Goal: Leave review/rating: Leave review/rating

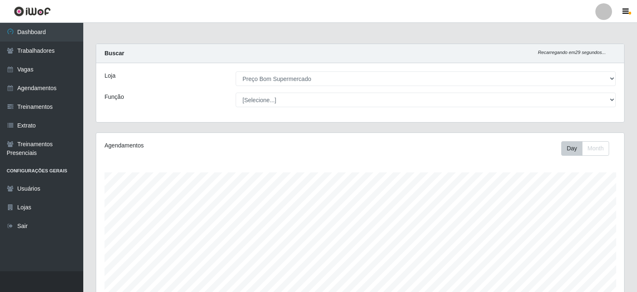
select select "387"
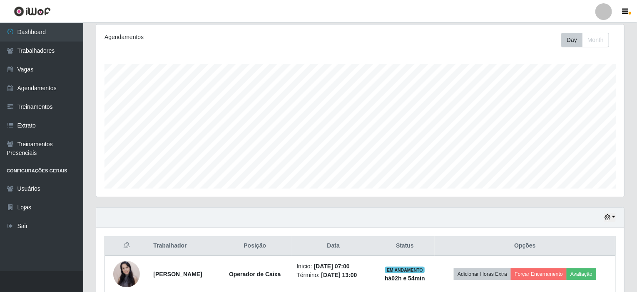
scroll to position [147, 0]
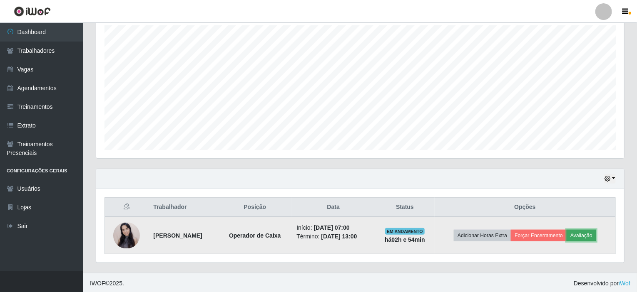
click at [591, 235] on button "Avaliação" at bounding box center [581, 236] width 30 height 12
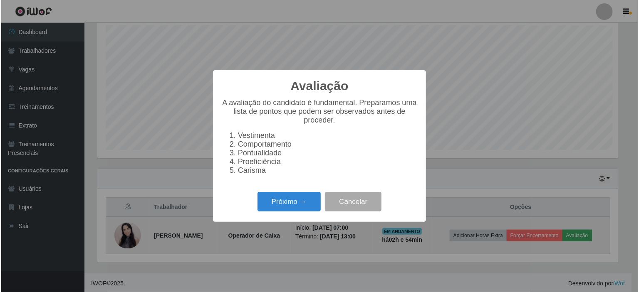
scroll to position [173, 524]
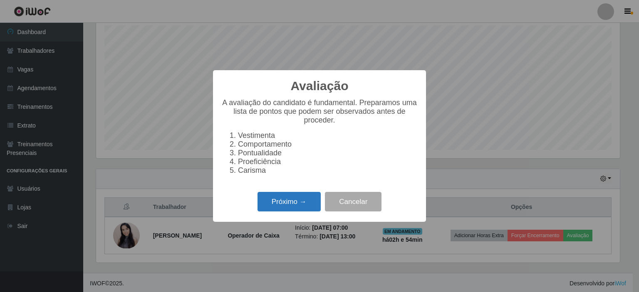
click at [295, 208] on button "Próximo →" at bounding box center [289, 202] width 63 height 20
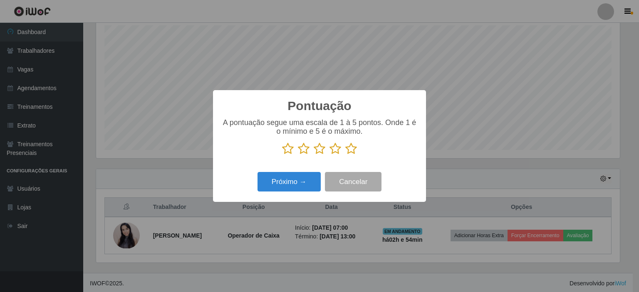
click at [358, 145] on p at bounding box center [319, 149] width 196 height 12
click at [353, 148] on icon at bounding box center [351, 149] width 12 height 12
click at [345, 155] on input "radio" at bounding box center [345, 155] width 0 height 0
click at [288, 185] on button "Próximo →" at bounding box center [289, 182] width 63 height 20
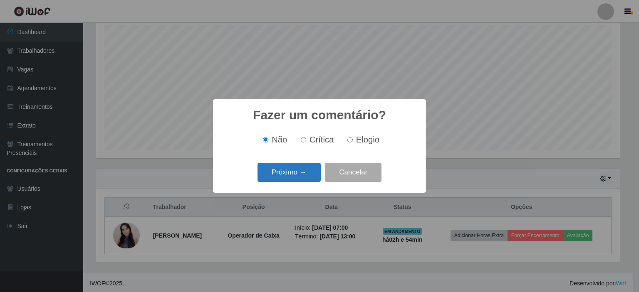
click at [287, 181] on button "Próximo →" at bounding box center [289, 173] width 63 height 20
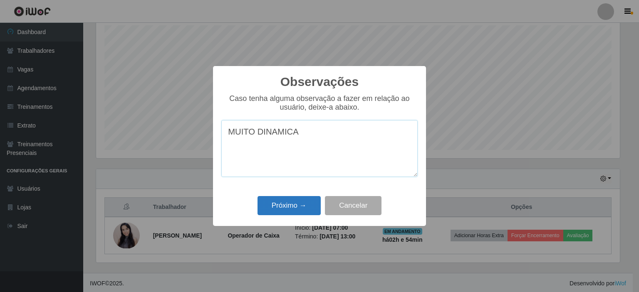
type textarea "MUITO DINAMICA"
click at [286, 209] on button "Próximo →" at bounding box center [289, 206] width 63 height 20
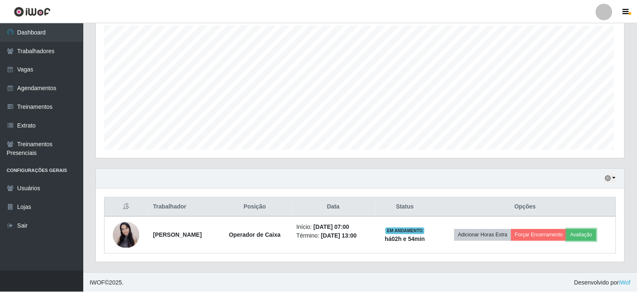
scroll to position [173, 528]
